Goal: Book appointment/travel/reservation

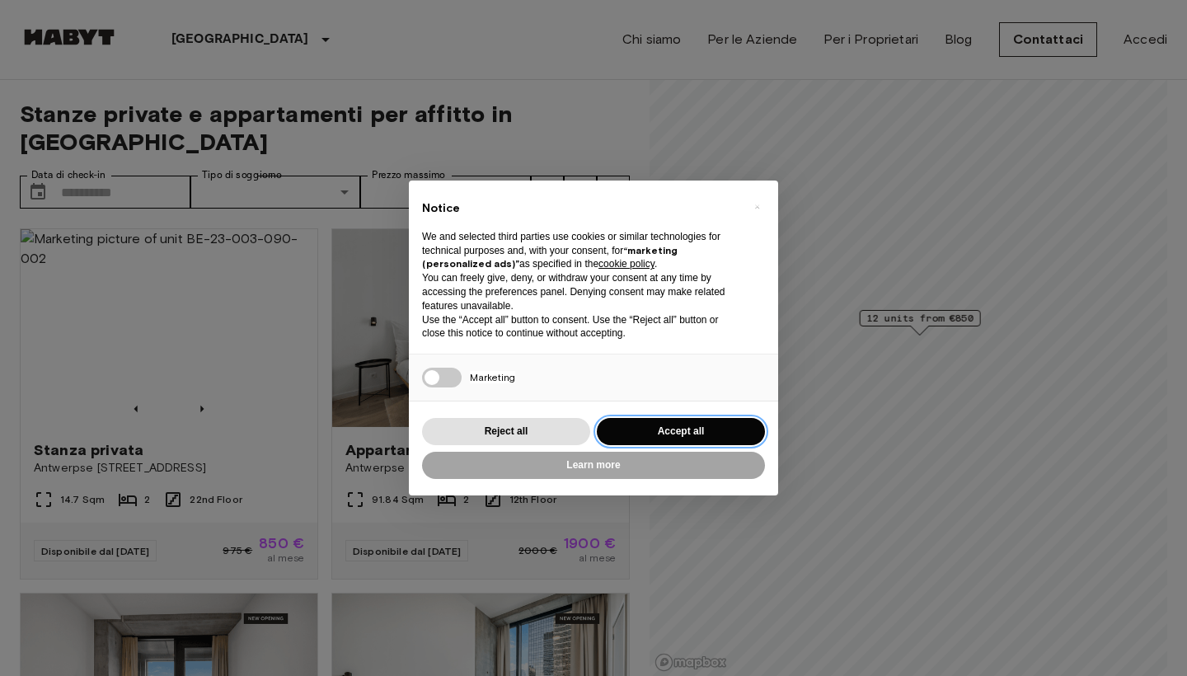
click at [640, 423] on button "Accept all" at bounding box center [681, 431] width 168 height 27
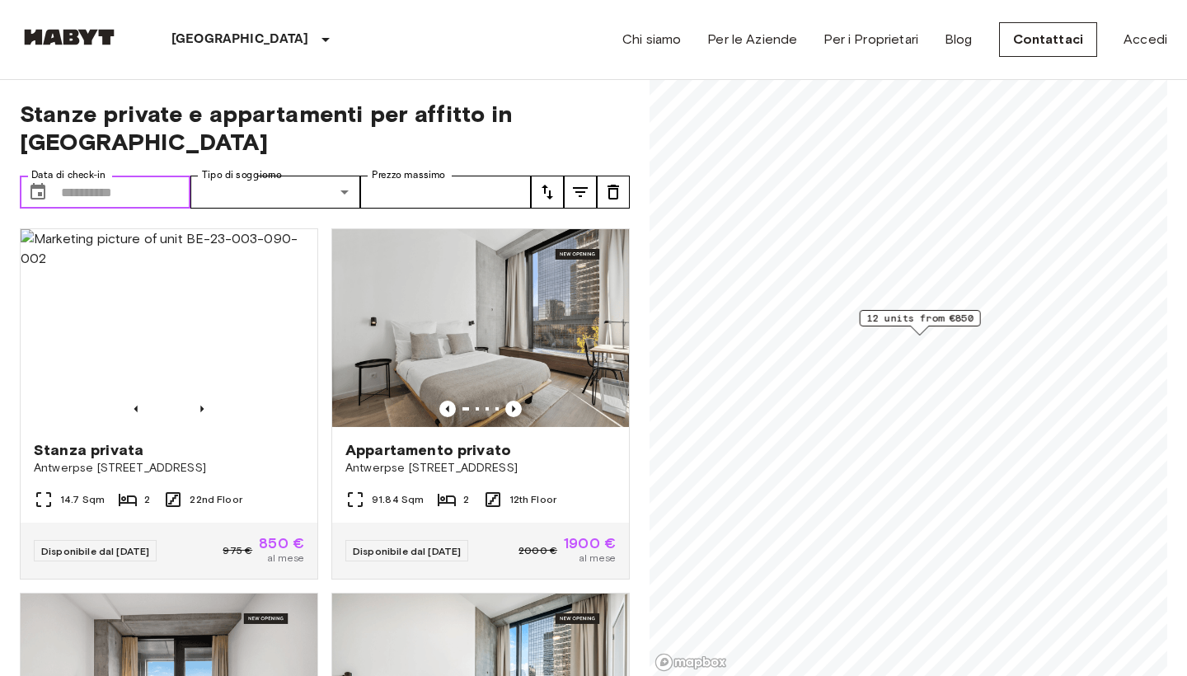
click at [98, 190] on input "Data di check-in" at bounding box center [125, 192] width 129 height 33
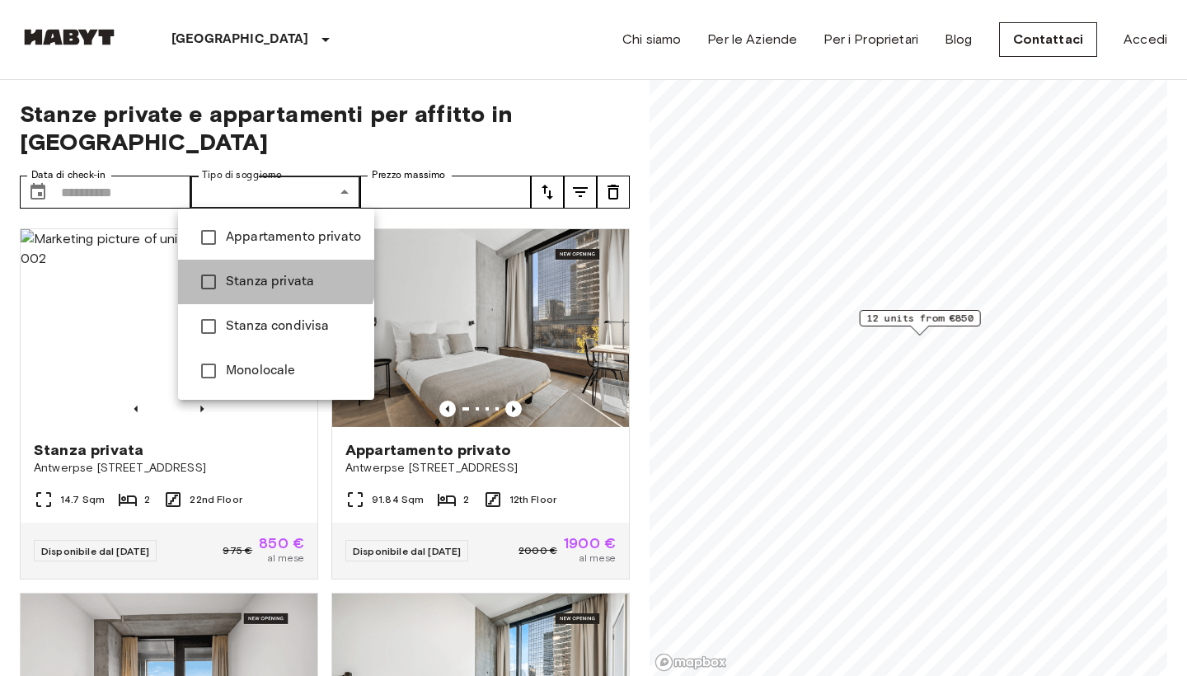
click at [270, 274] on span "Stanza privata" at bounding box center [293, 282] width 135 height 20
type input "**********"
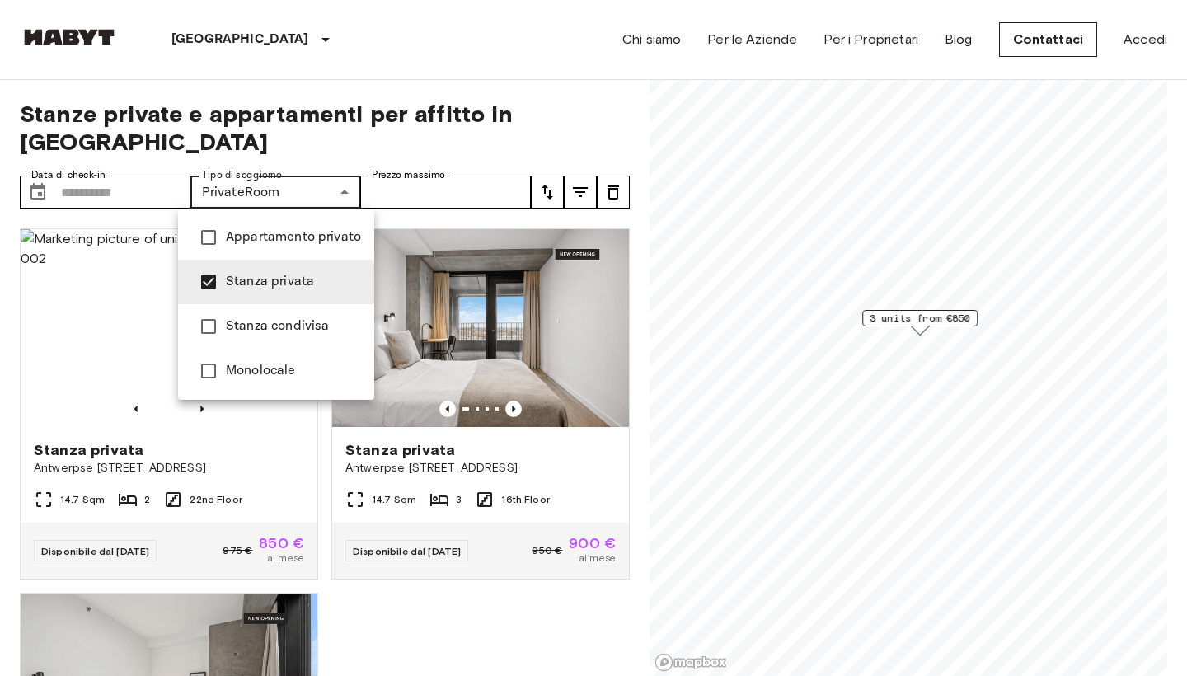
click at [113, 190] on div at bounding box center [593, 338] width 1187 height 676
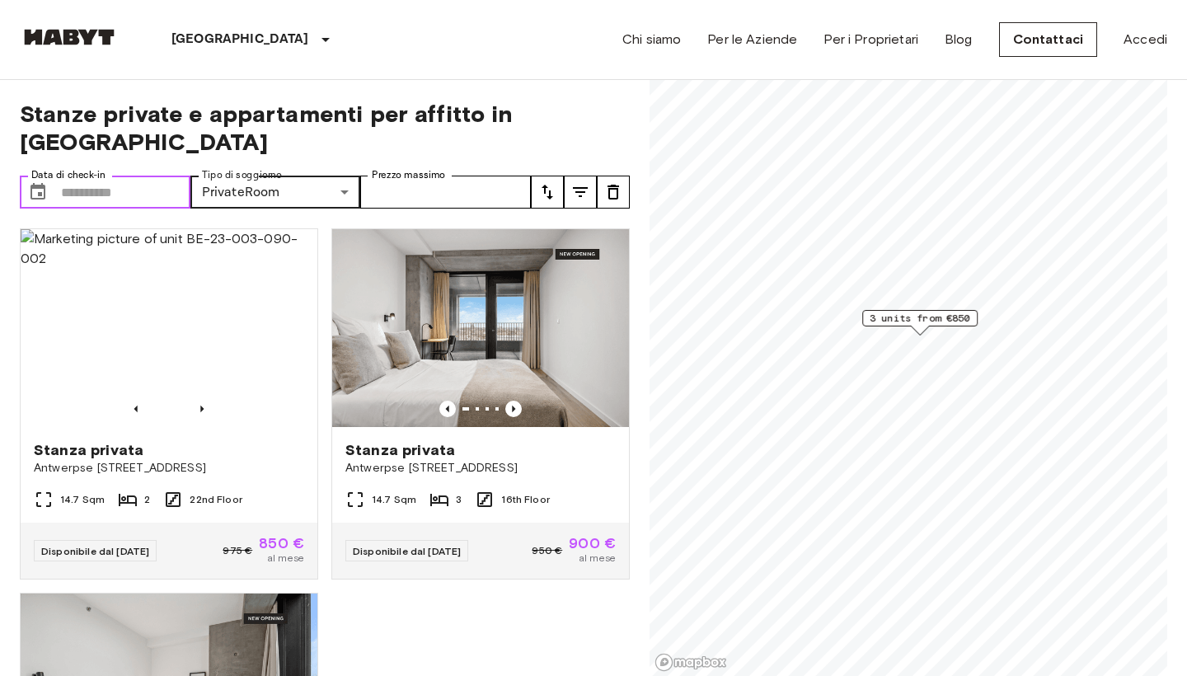
click at [68, 201] on input "Data di check-in" at bounding box center [125, 192] width 129 height 33
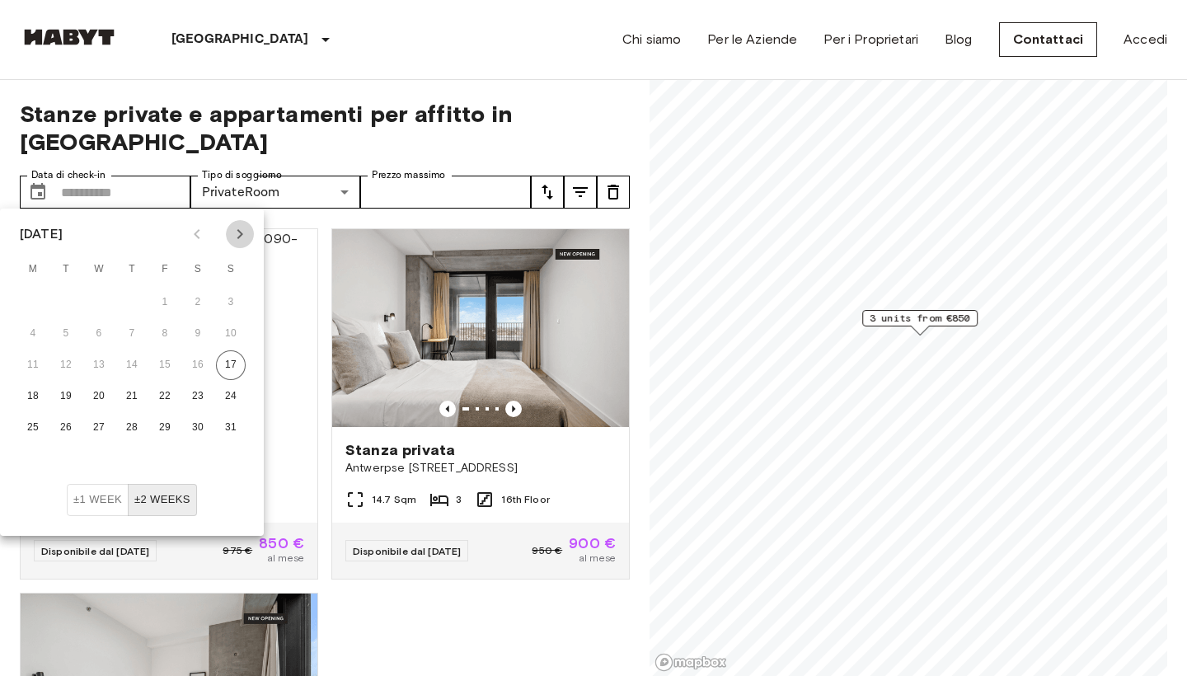
click at [236, 236] on icon "Next month" at bounding box center [240, 234] width 20 height 20
click at [235, 236] on icon "Next month" at bounding box center [240, 234] width 20 height 20
click at [99, 296] on button "1" at bounding box center [99, 303] width 30 height 30
type input "**********"
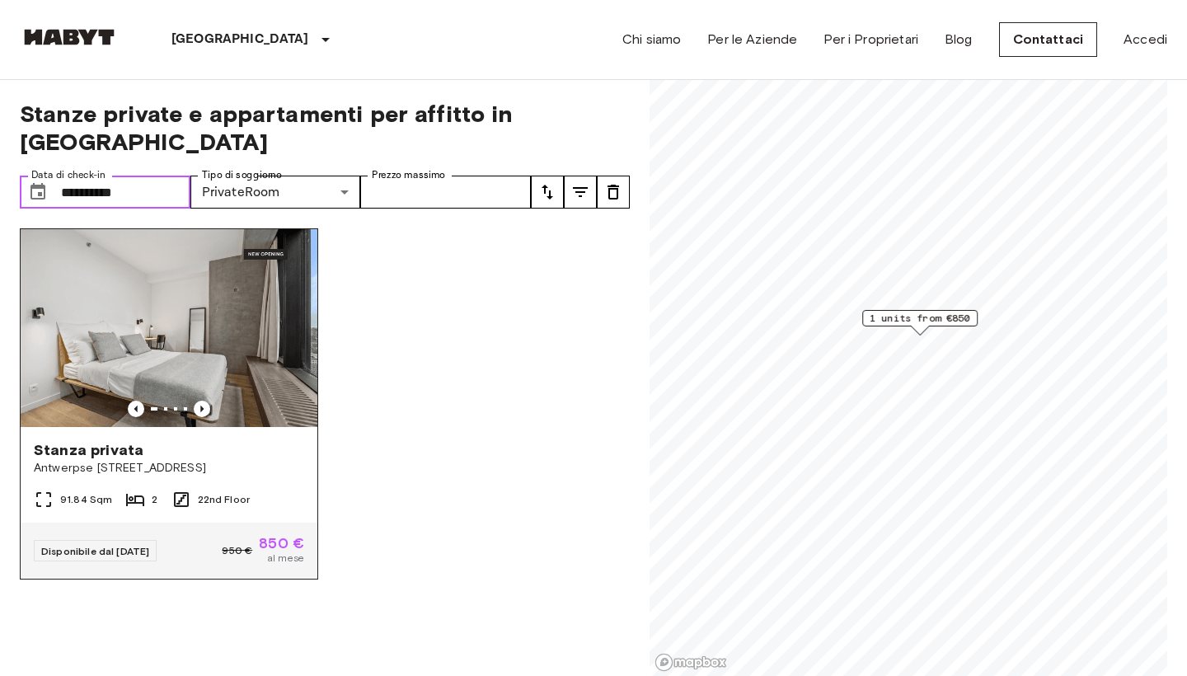
click at [226, 355] on img at bounding box center [169, 328] width 297 height 198
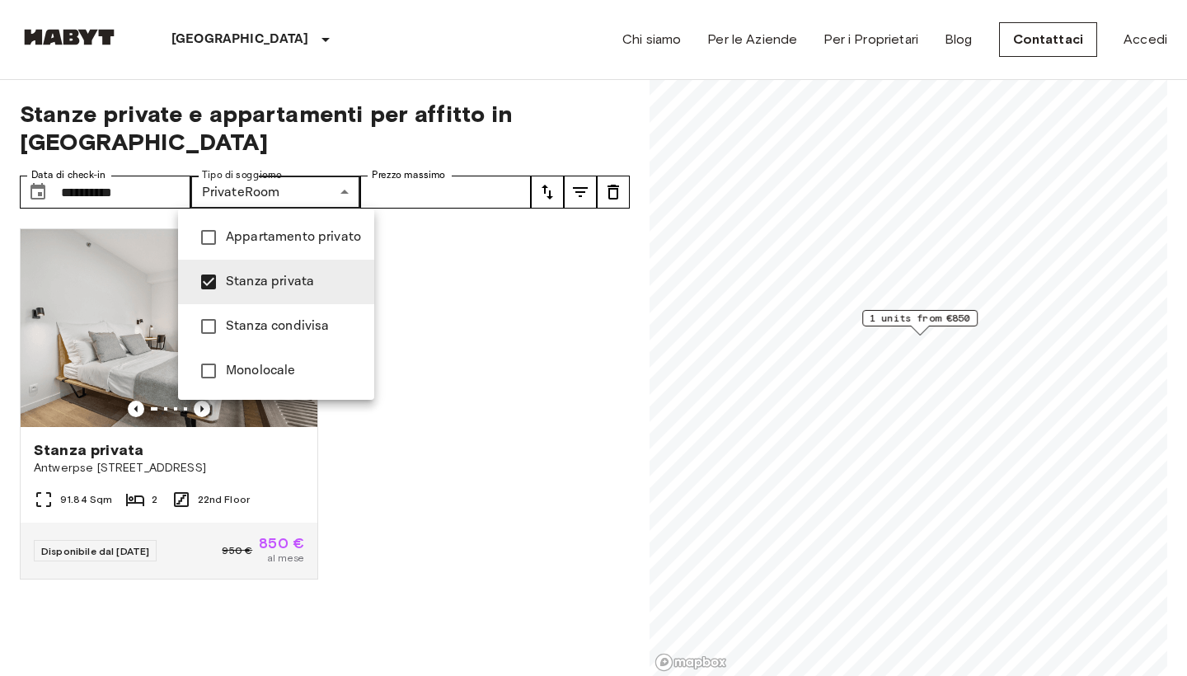
click at [286, 275] on span "Stanza privata" at bounding box center [293, 282] width 135 height 20
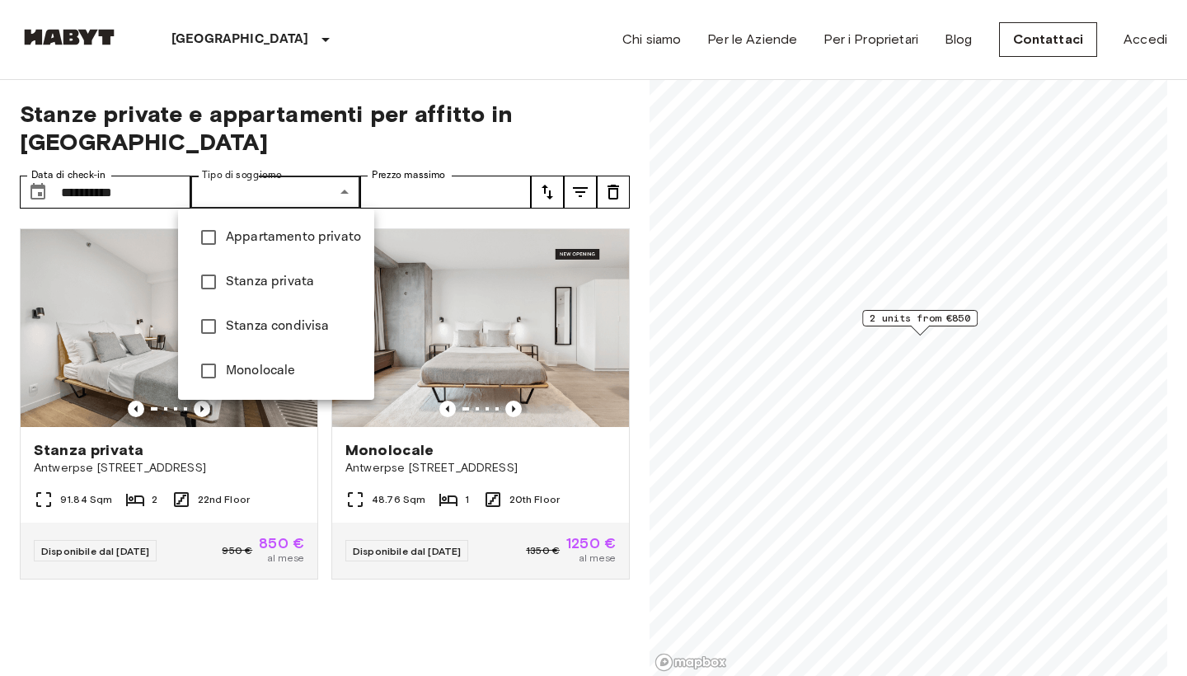
click at [146, 199] on div at bounding box center [593, 338] width 1187 height 676
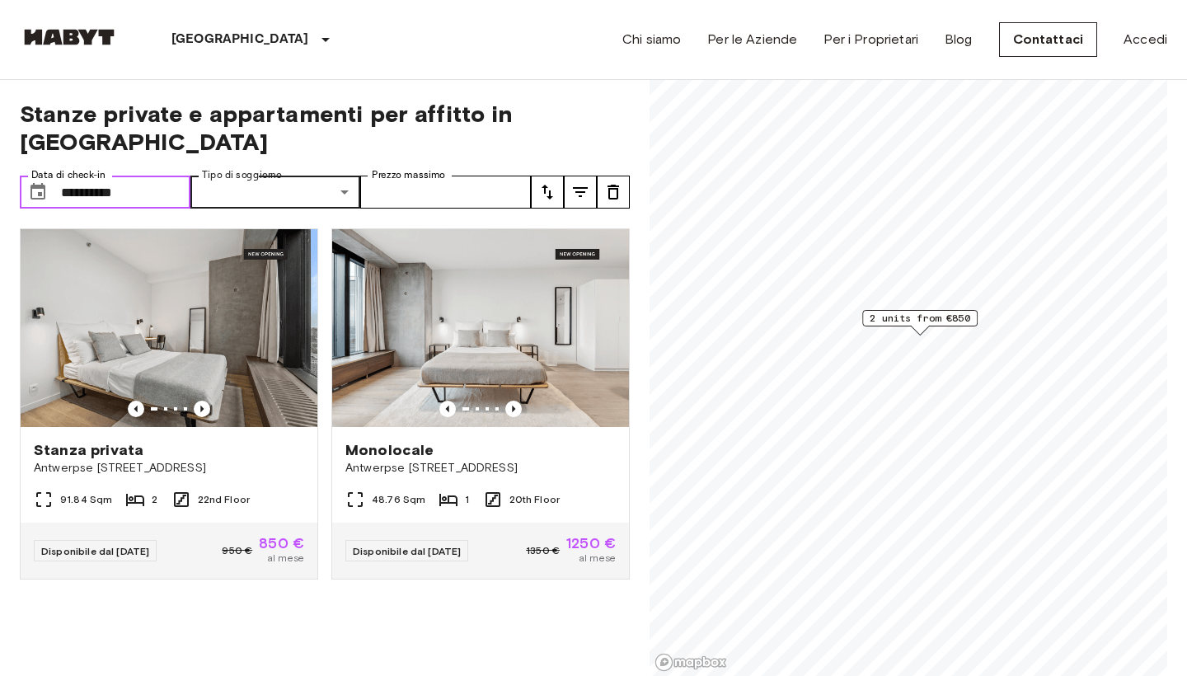
click at [136, 195] on input "**********" at bounding box center [125, 192] width 129 height 33
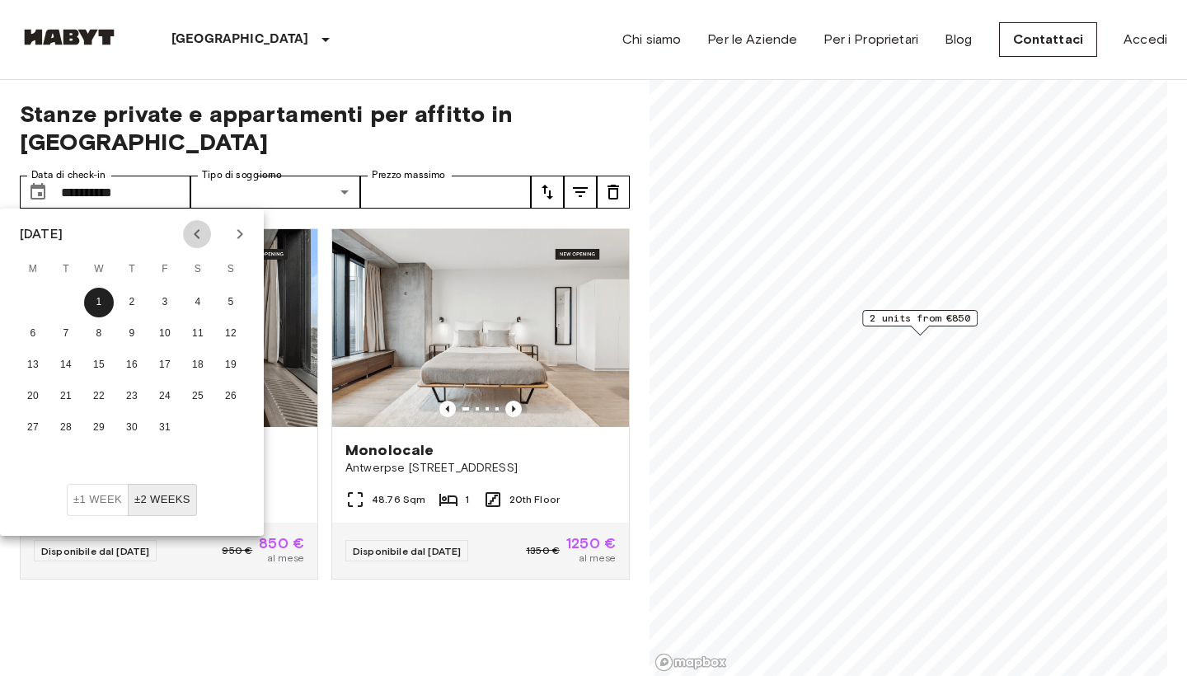
click at [195, 238] on icon "Previous month" at bounding box center [197, 234] width 20 height 20
click at [63, 421] on button "30" at bounding box center [66, 428] width 30 height 30
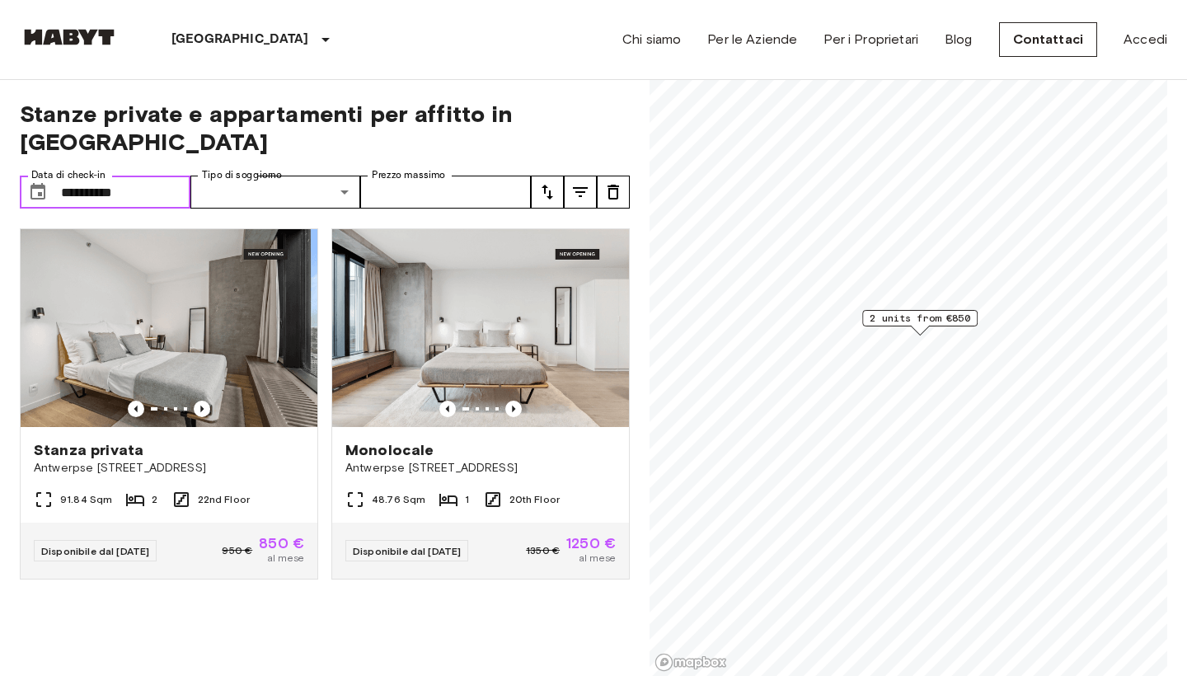
type input "**********"
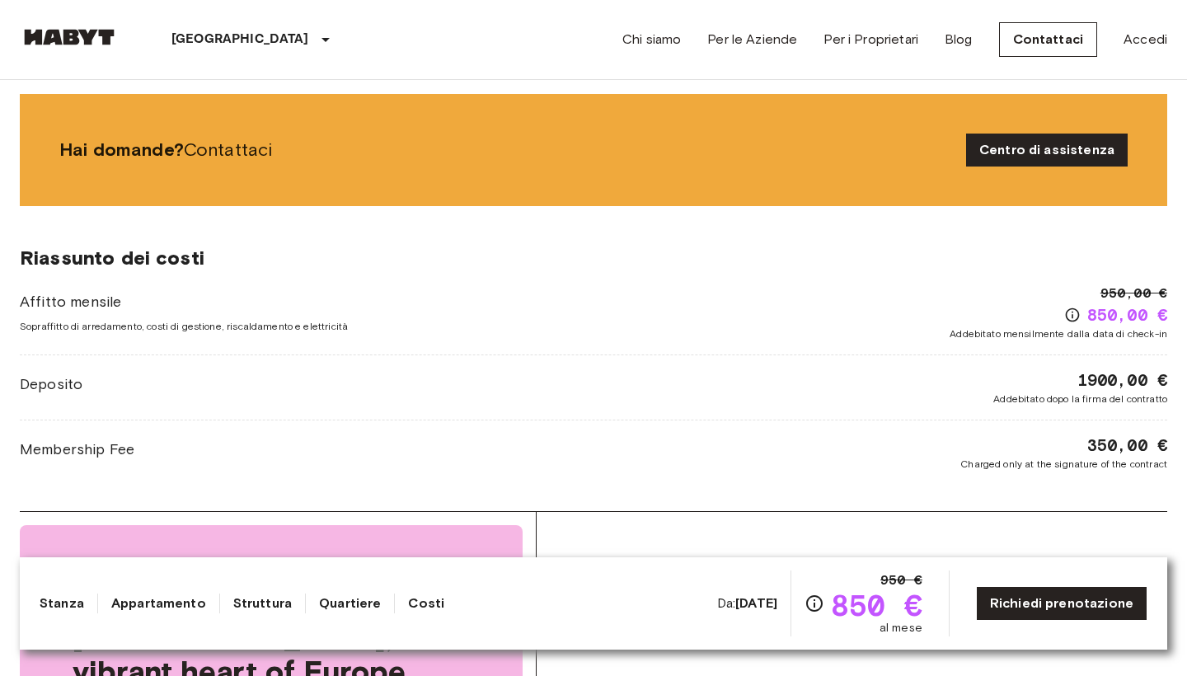
scroll to position [2406, 0]
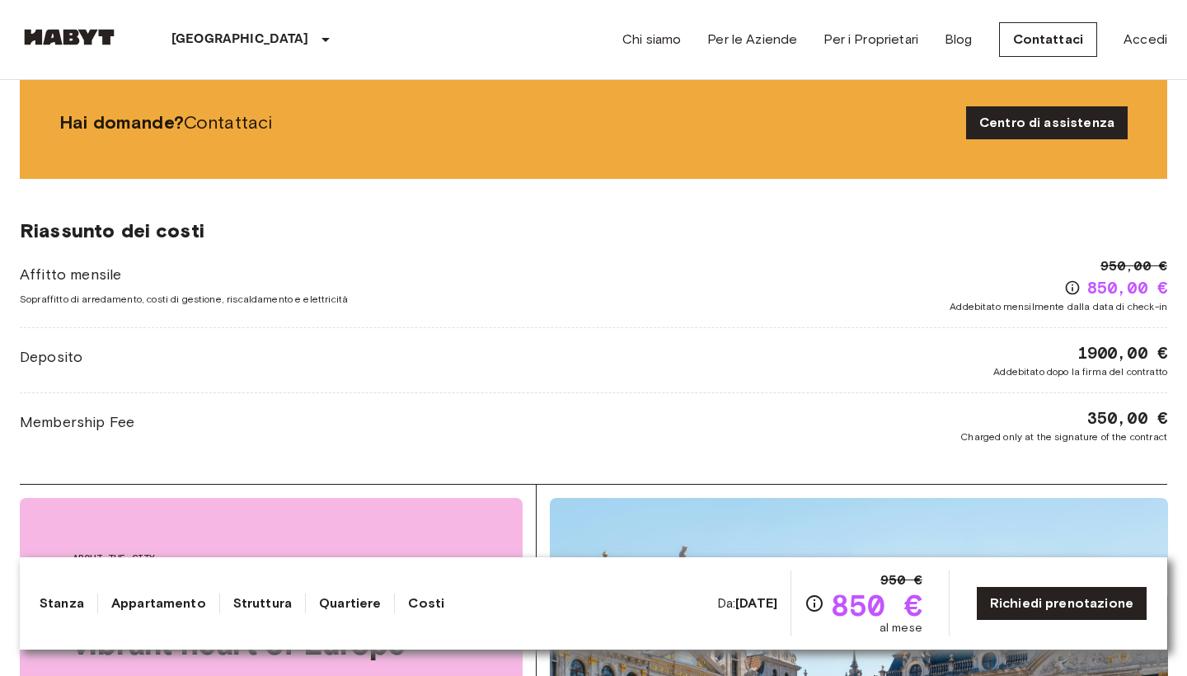
click at [324, 601] on link "Quartiere" at bounding box center [350, 603] width 62 height 20
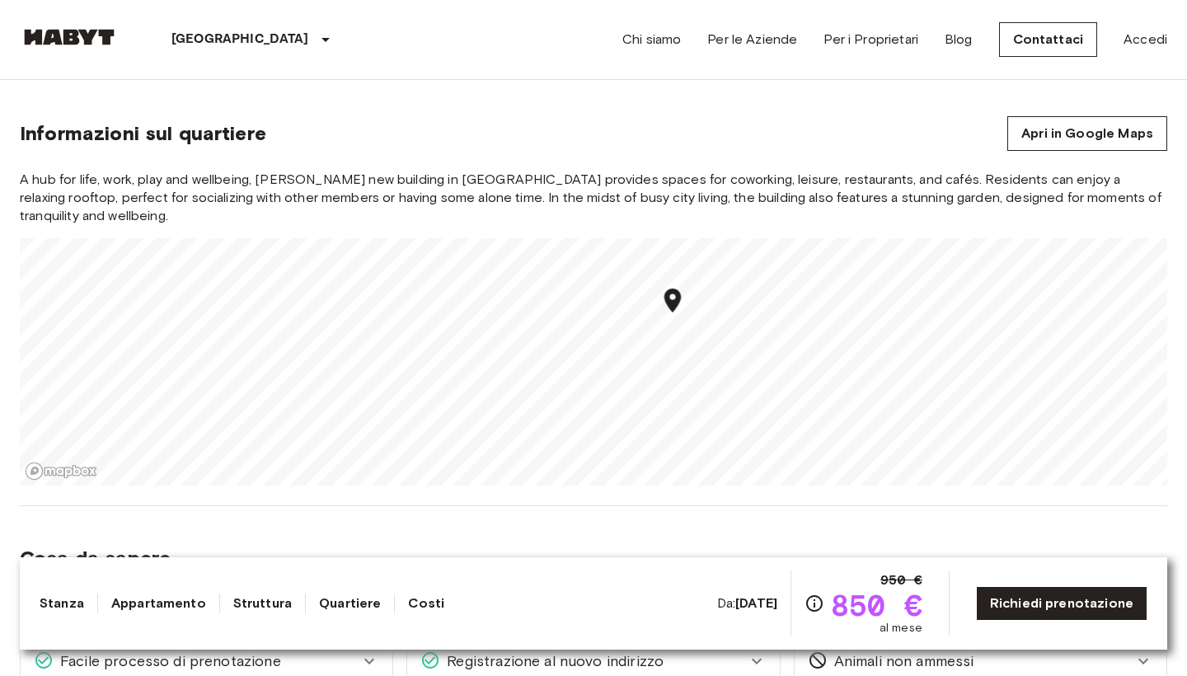
scroll to position [1734, 0]
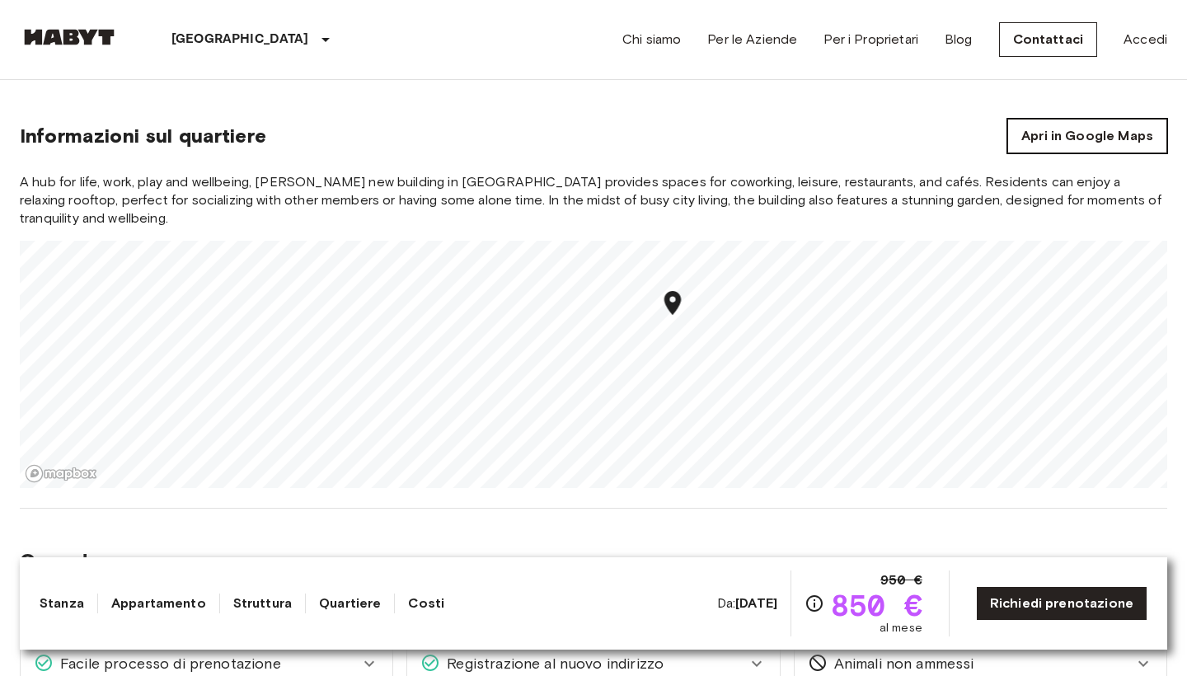
click at [1054, 148] on link "Apri in Google Maps" at bounding box center [1087, 136] width 160 height 35
